Goal: Task Accomplishment & Management: Use online tool/utility

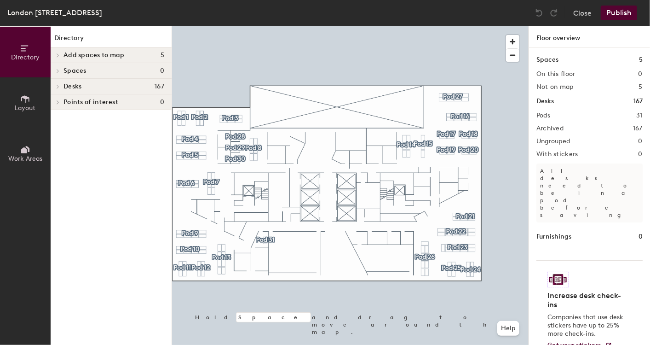
click at [92, 102] on span "Points of interest" at bounding box center [90, 101] width 55 height 7
click at [94, 99] on span "Points of interest" at bounding box center [90, 101] width 55 height 7
click at [25, 151] on icon at bounding box center [24, 150] width 6 height 6
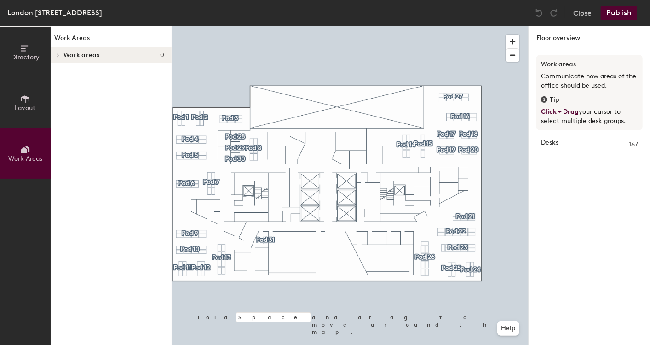
click at [25, 100] on icon at bounding box center [25, 99] width 10 height 10
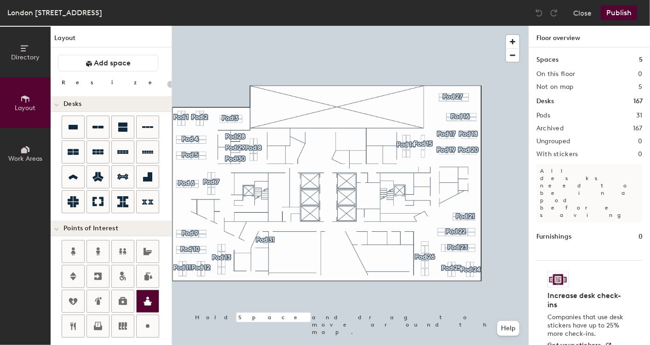
click at [145, 297] on icon at bounding box center [147, 300] width 11 height 11
click at [583, 14] on button "Close" at bounding box center [582, 13] width 18 height 15
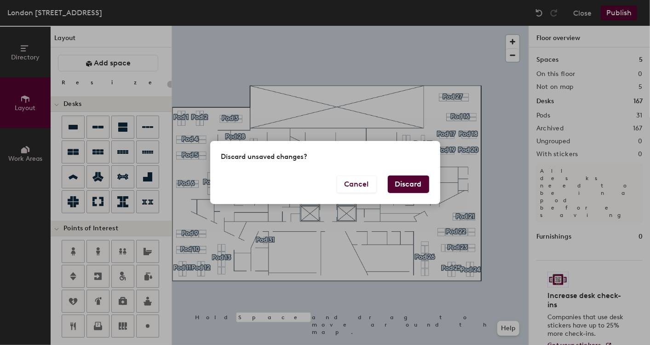
click at [408, 180] on button "Discard" at bounding box center [408, 183] width 41 height 17
type input "20"
